Goal: Information Seeking & Learning: Learn about a topic

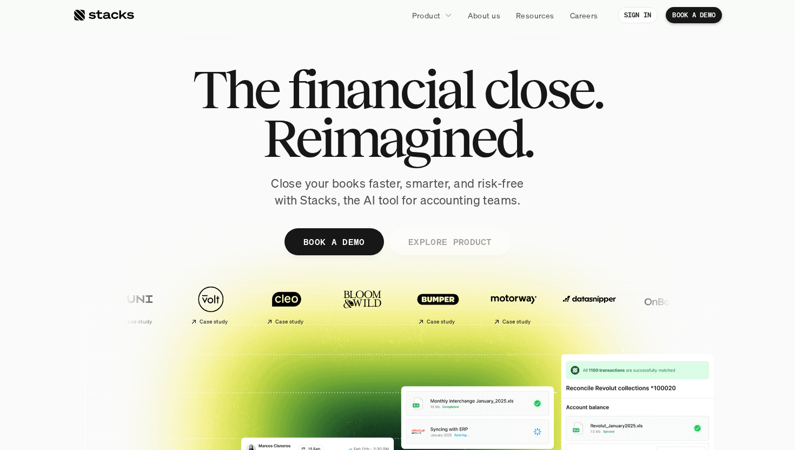
click at [447, 253] on link "EXPLORE PRODUCT" at bounding box center [450, 241] width 122 height 27
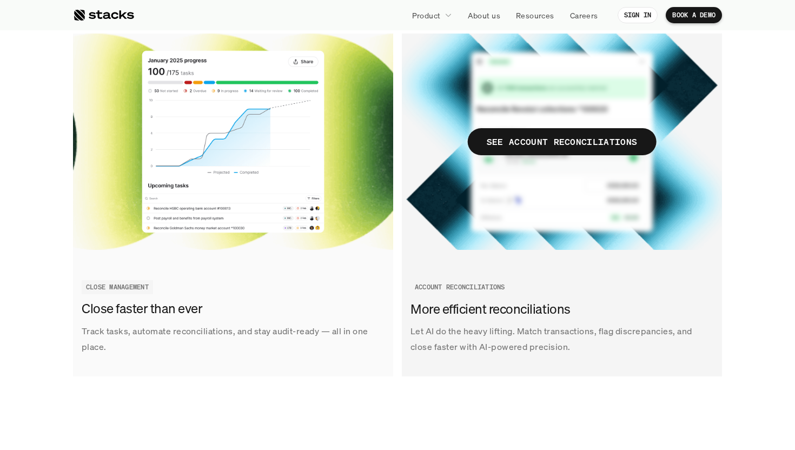
scroll to position [1295, 0]
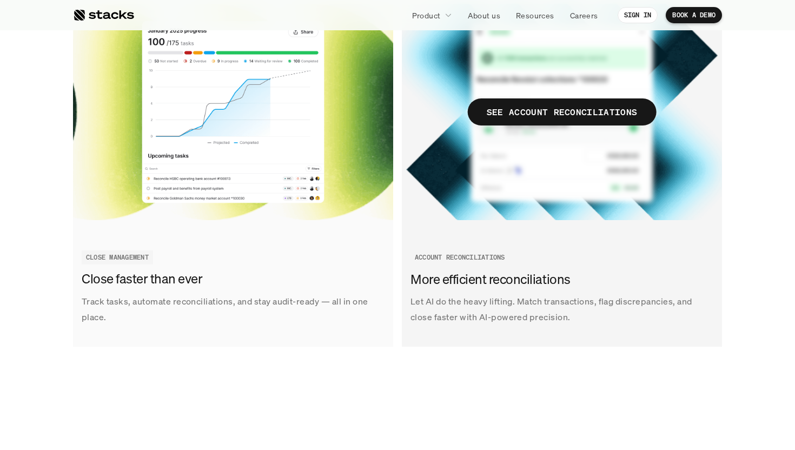
click at [514, 149] on img at bounding box center [562, 112] width 320 height 216
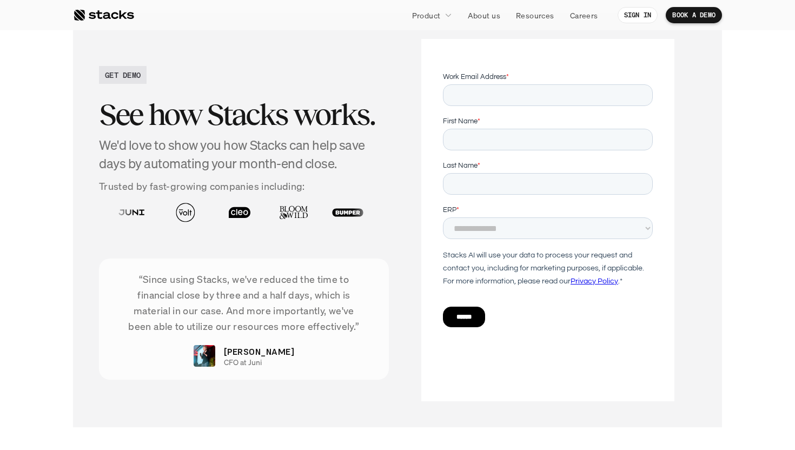
scroll to position [2349, 0]
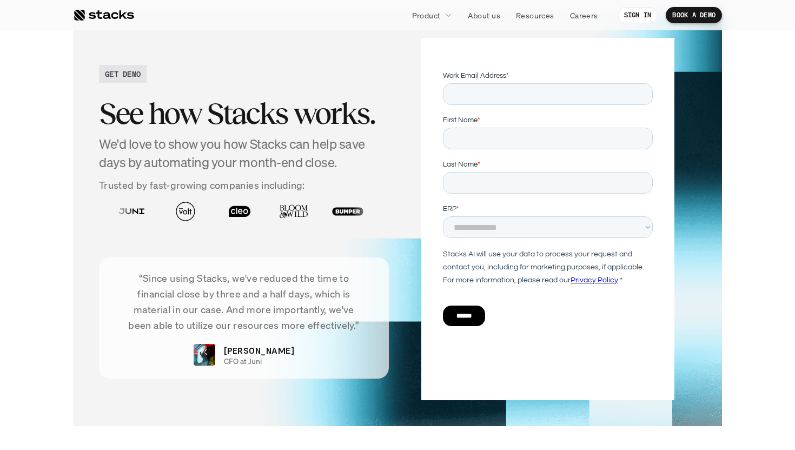
click at [324, 210] on img at bounding box center [348, 212] width 48 height 34
click at [486, 216] on img at bounding box center [510, 212] width 48 height 34
click at [486, 213] on img at bounding box center [510, 212] width 48 height 34
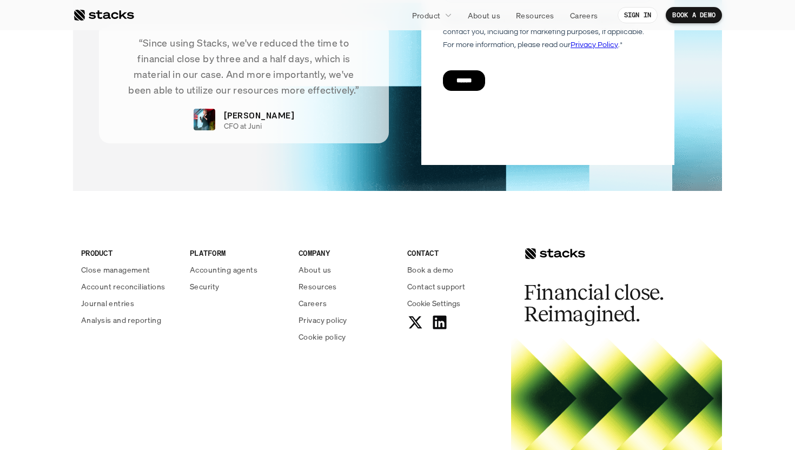
scroll to position [2694, 0]
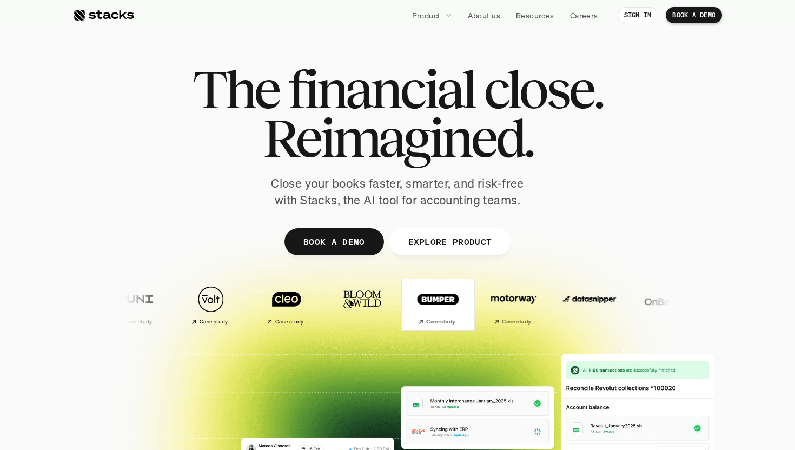
click at [399, 315] on img at bounding box center [431, 299] width 64 height 45
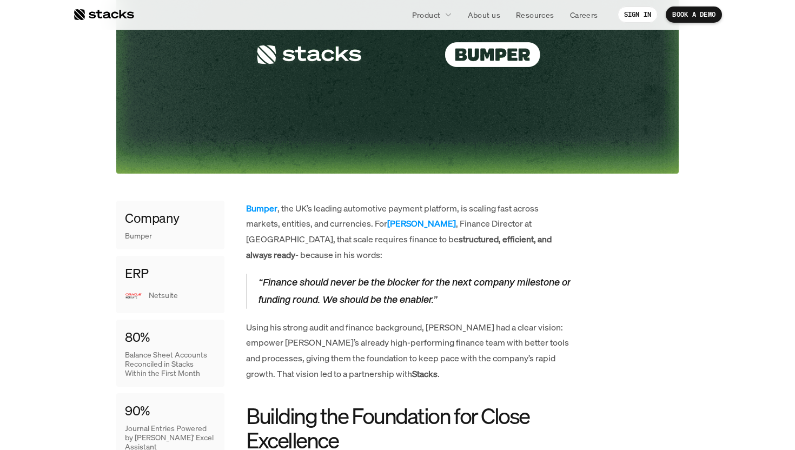
scroll to position [353, 0]
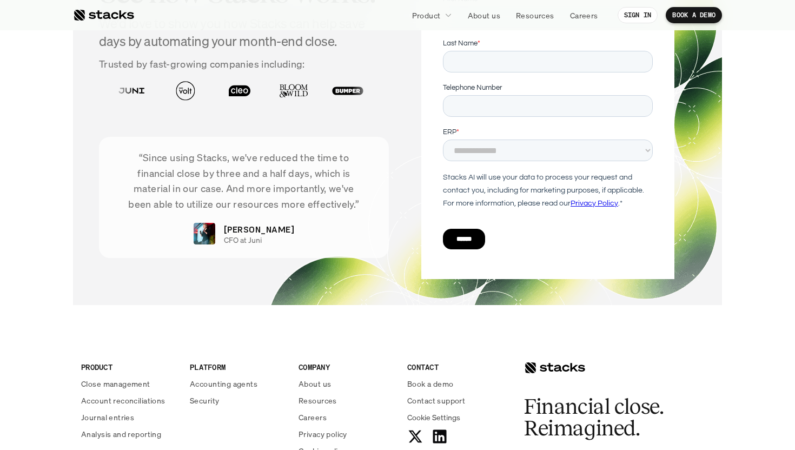
scroll to position [3516, 0]
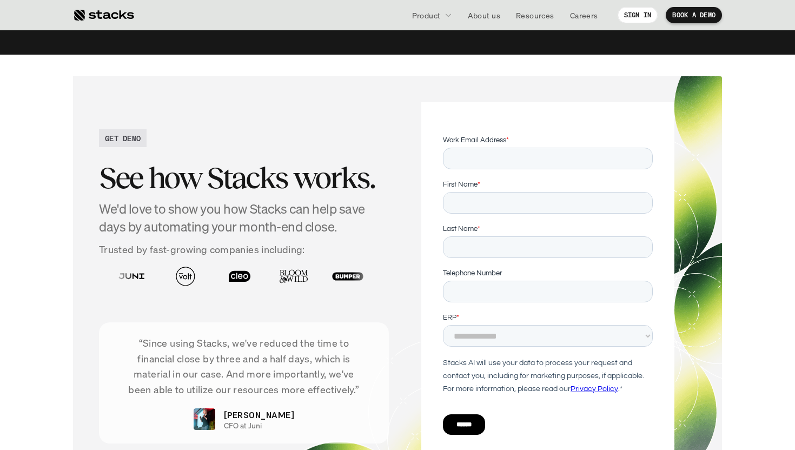
click at [302, 331] on div "“Since using Stacks, we've reduced the time to financial close by three and a h…" at bounding box center [244, 383] width 290 height 121
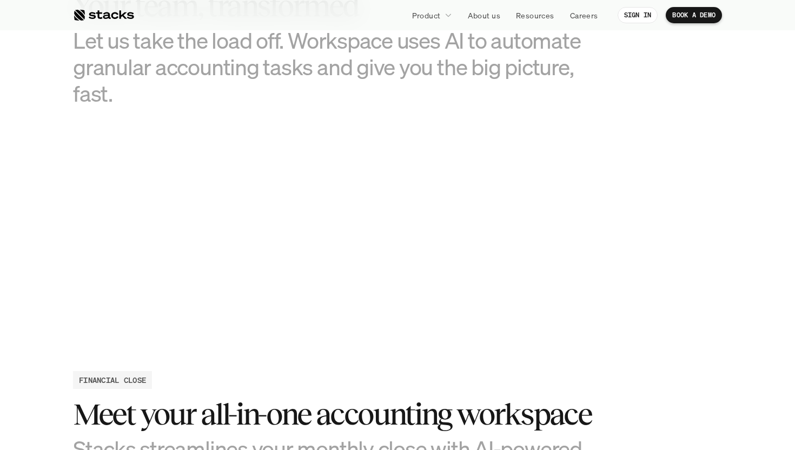
scroll to position [0, 0]
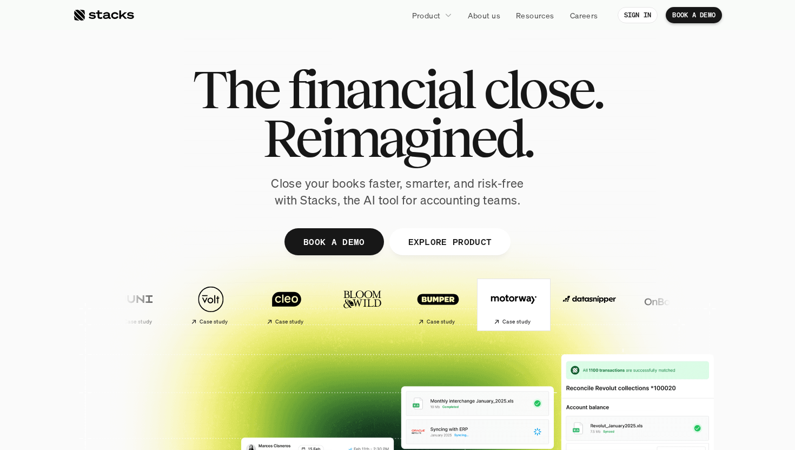
click at [472, 311] on img at bounding box center [504, 299] width 64 height 45
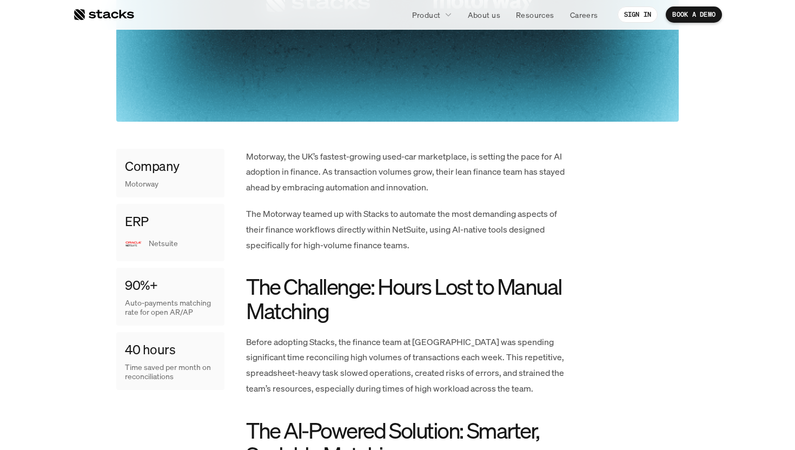
scroll to position [441, 0]
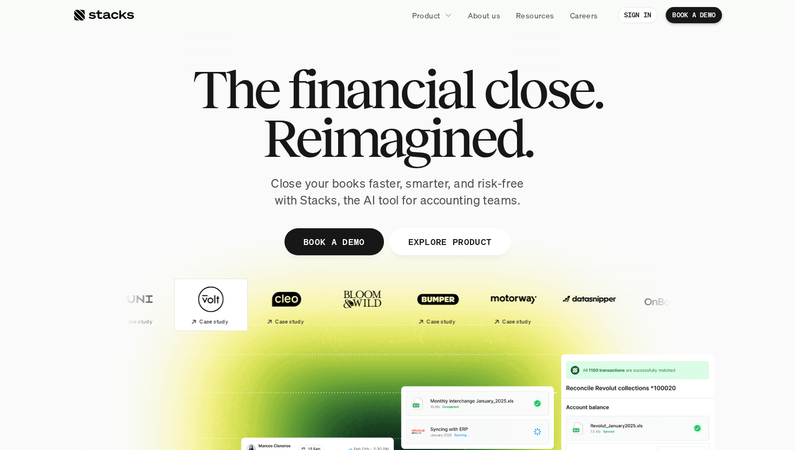
click at [177, 300] on img at bounding box center [209, 299] width 64 height 45
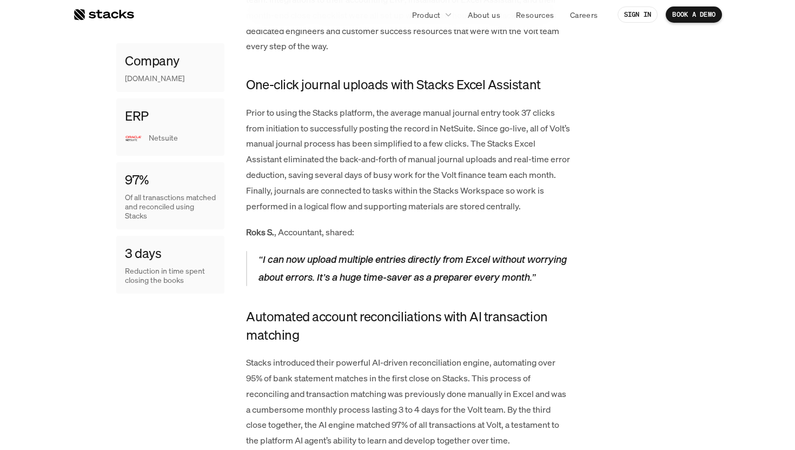
scroll to position [1195, 0]
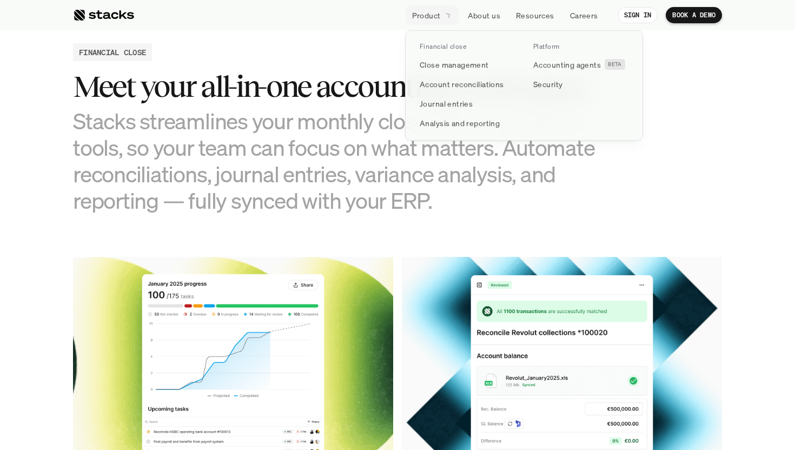
click at [412, 13] on p "Product" at bounding box center [426, 15] width 29 height 11
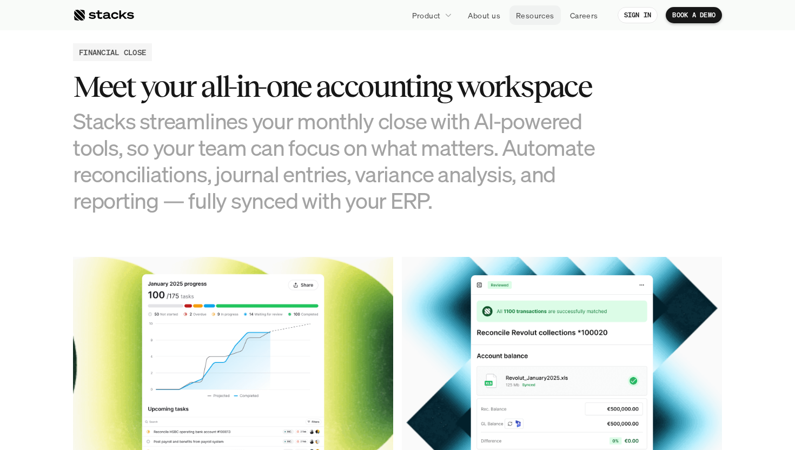
click at [543, 22] on link "Resources" at bounding box center [535, 14] width 51 height 19
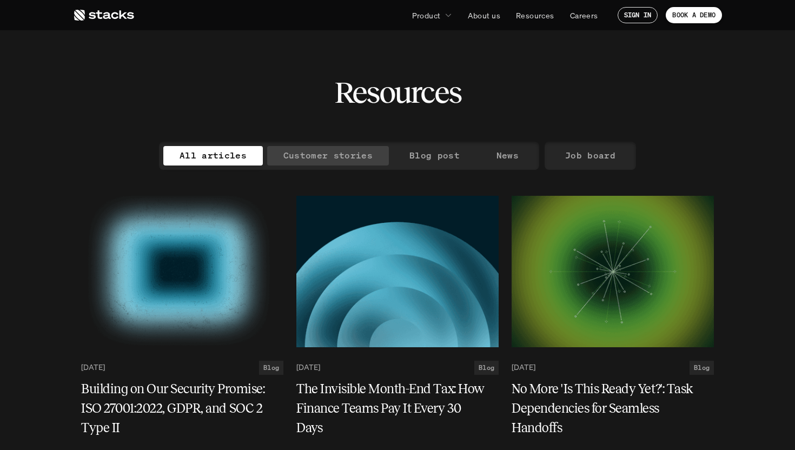
click at [357, 155] on p "Customer stories" at bounding box center [328, 156] width 89 height 16
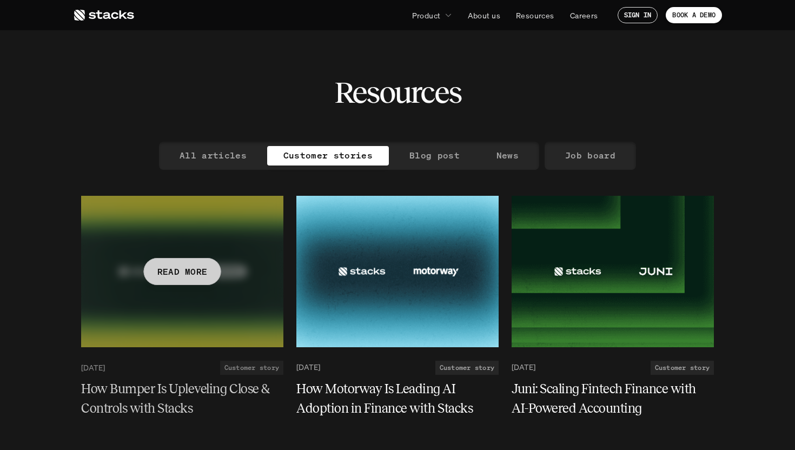
click at [193, 277] on p "READ MORE" at bounding box center [182, 272] width 50 height 16
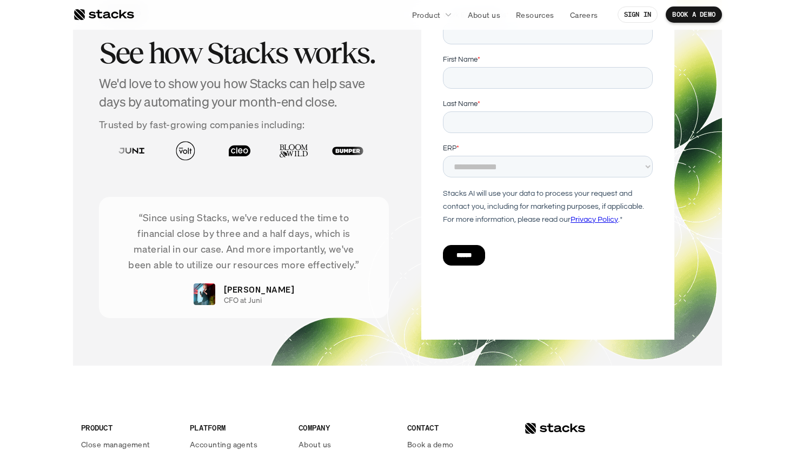
scroll to position [2330, 0]
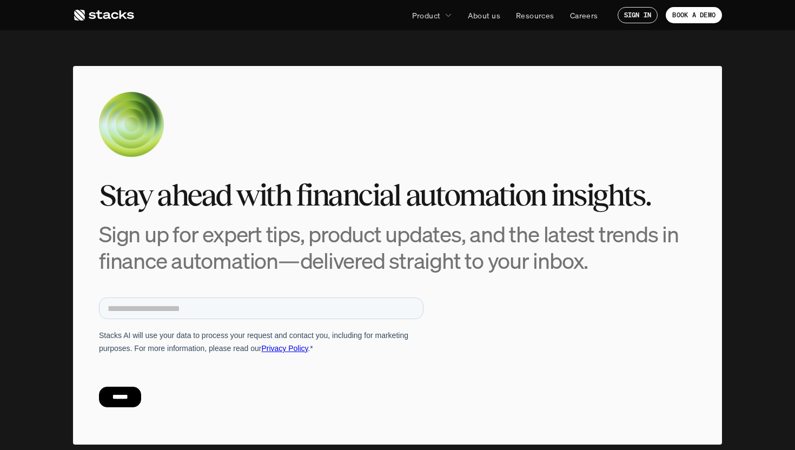
scroll to position [1038, 0]
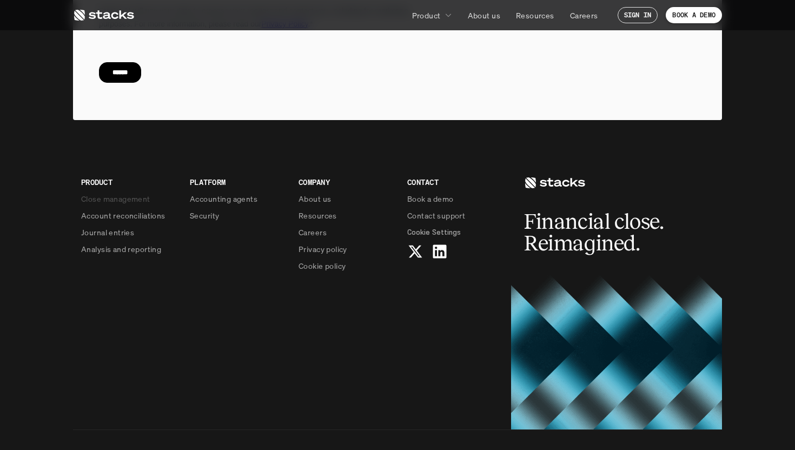
click at [115, 193] on p "Close management" at bounding box center [115, 198] width 69 height 11
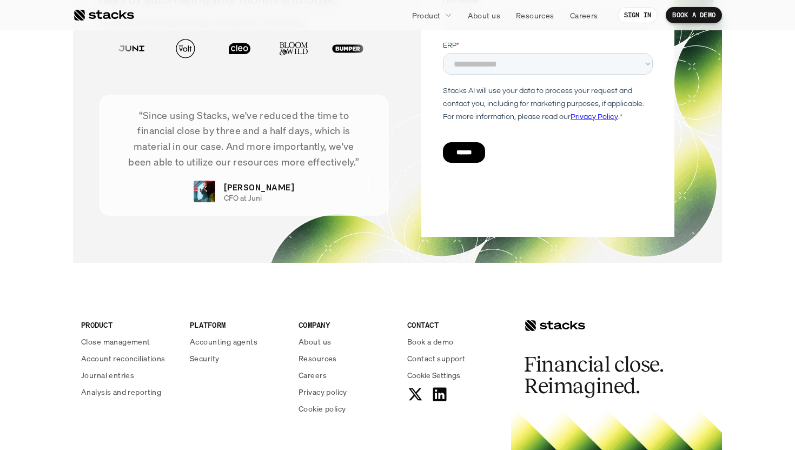
scroll to position [2379, 0]
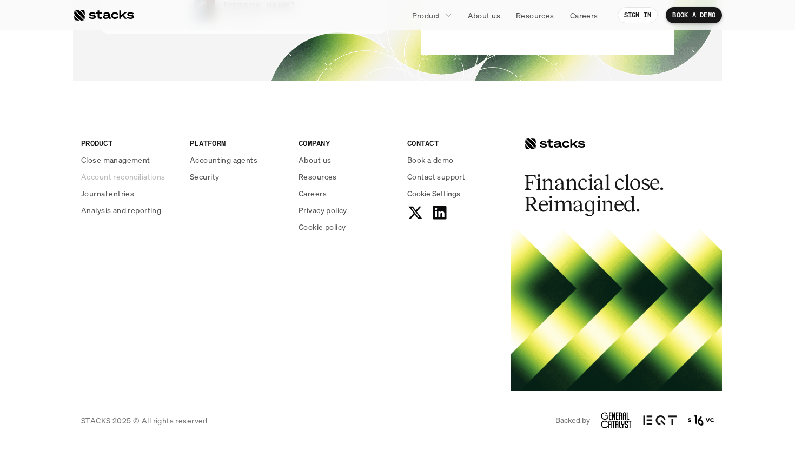
click at [98, 173] on p "Account reconciliations" at bounding box center [123, 176] width 84 height 11
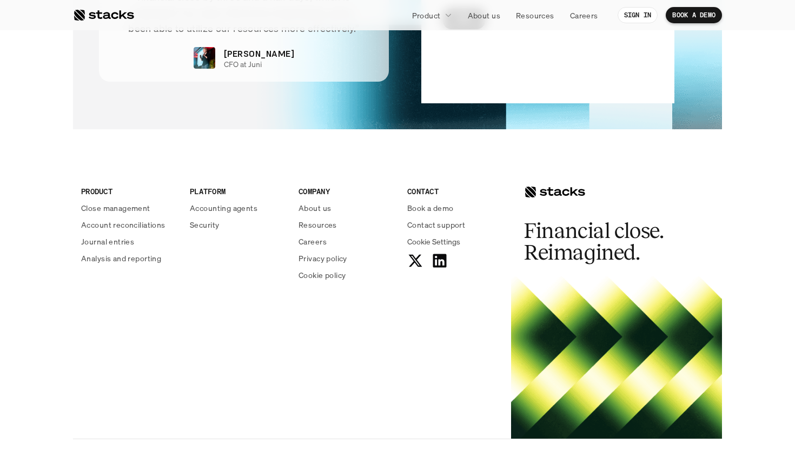
scroll to position [2694, 0]
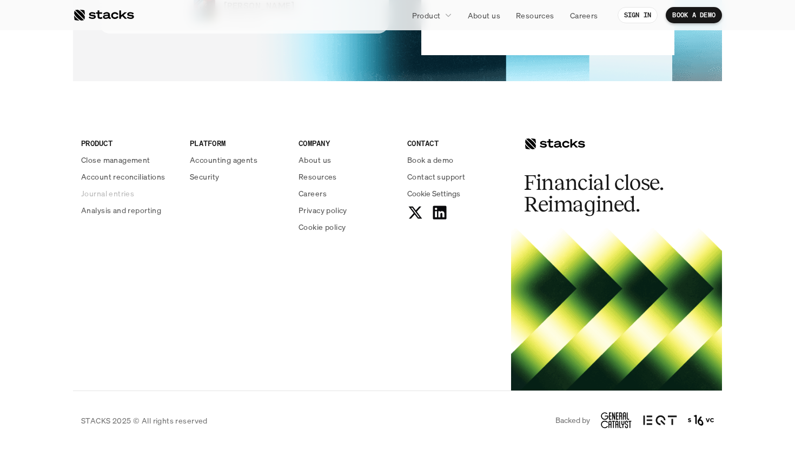
click at [90, 194] on p "Journal entries" at bounding box center [107, 193] width 53 height 11
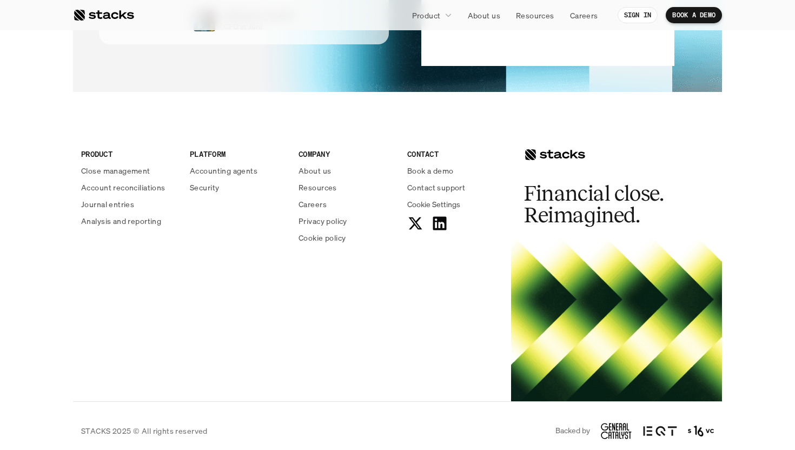
scroll to position [2282, 0]
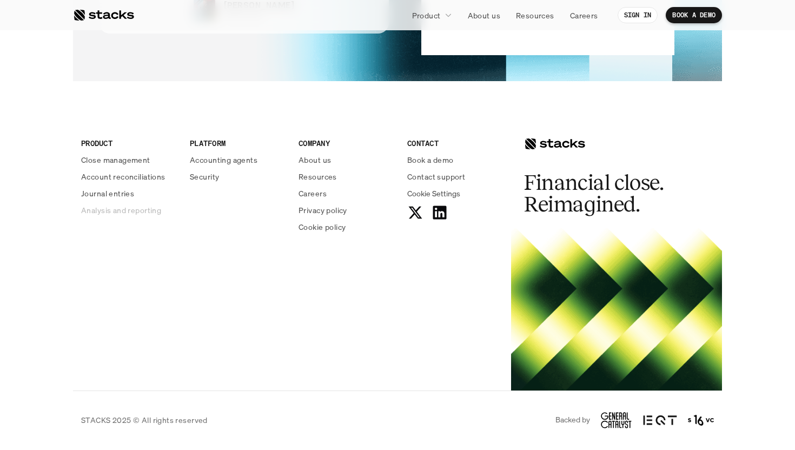
click at [87, 210] on p "Analysis and reporting" at bounding box center [121, 210] width 80 height 11
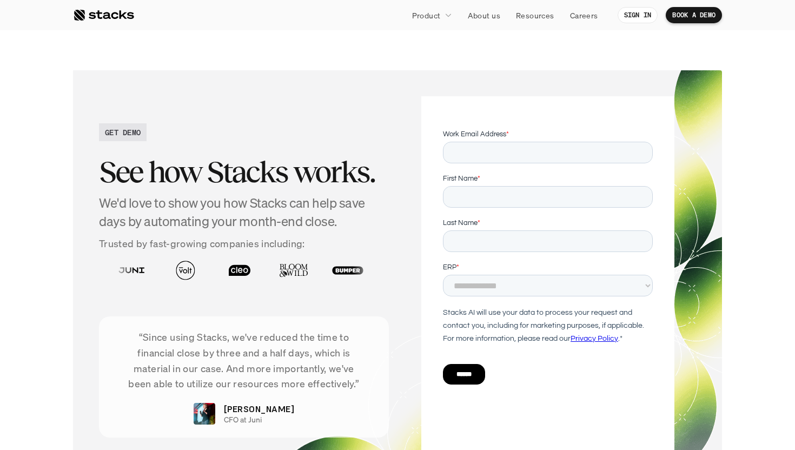
scroll to position [2837, 0]
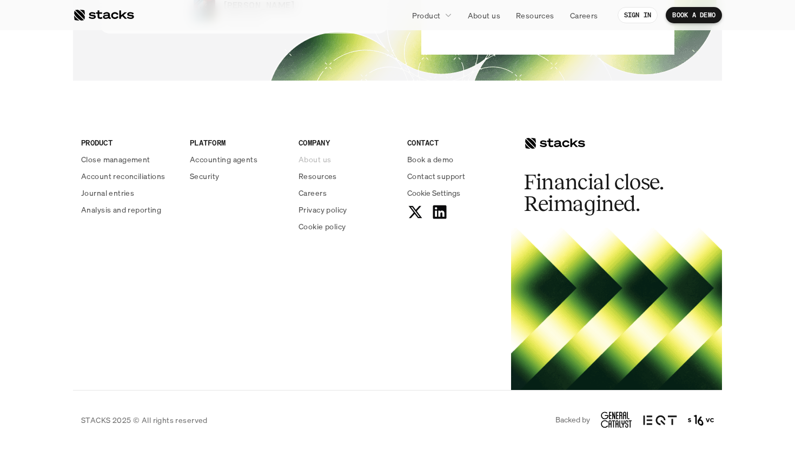
click at [312, 157] on p "About us" at bounding box center [315, 159] width 32 height 11
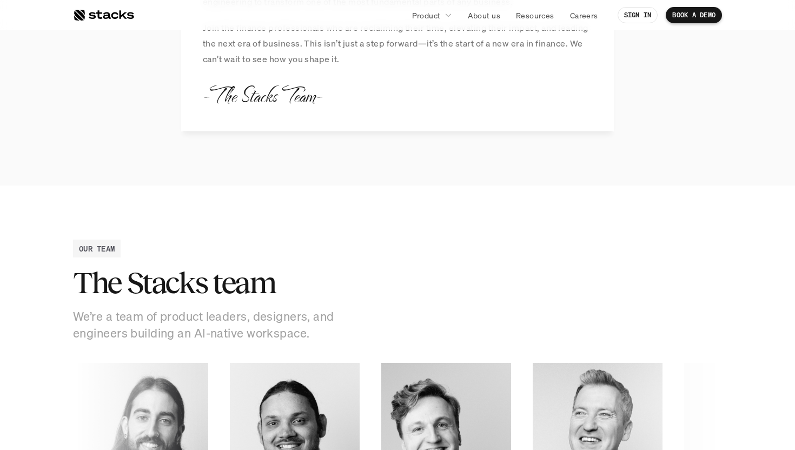
scroll to position [1217, 0]
